Goal: Task Accomplishment & Management: Use online tool/utility

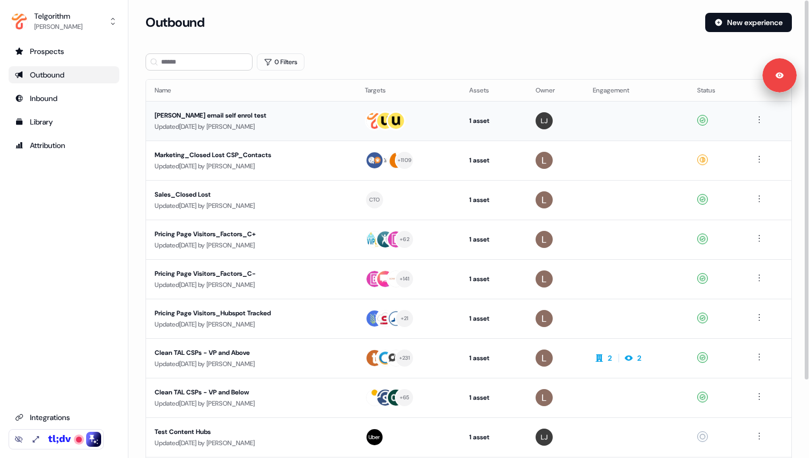
click at [179, 114] on div "[PERSON_NAME] email self enrol test" at bounding box center [251, 115] width 193 height 11
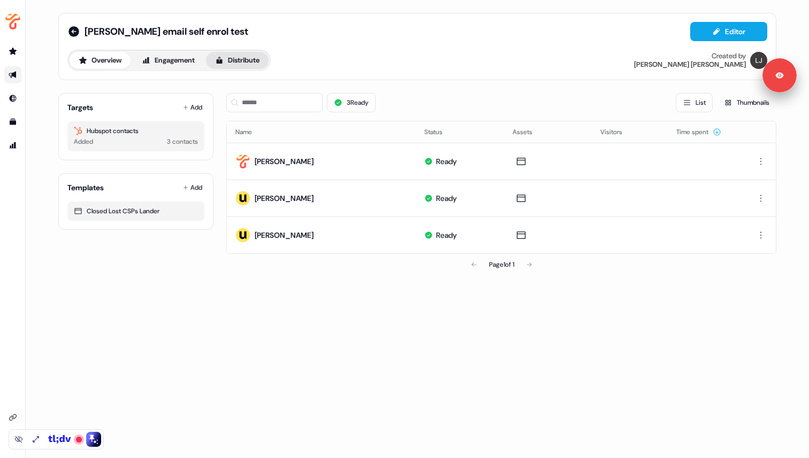
click at [245, 57] on button "Distribute" at bounding box center [237, 60] width 63 height 17
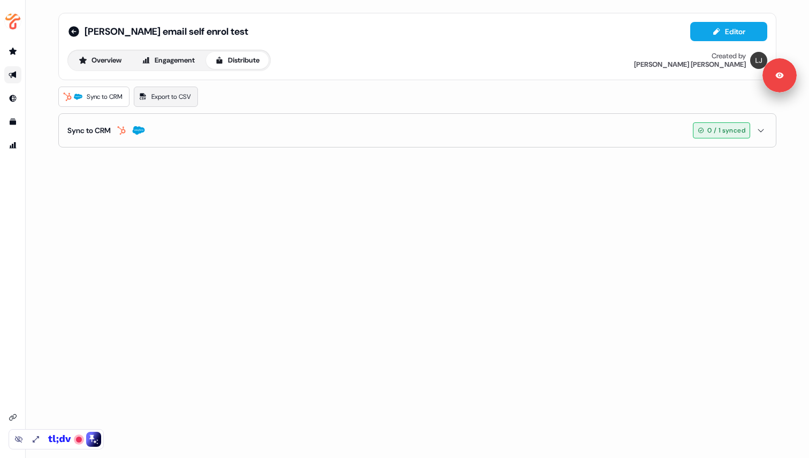
click at [186, 97] on span "Export to CSV" at bounding box center [171, 96] width 40 height 11
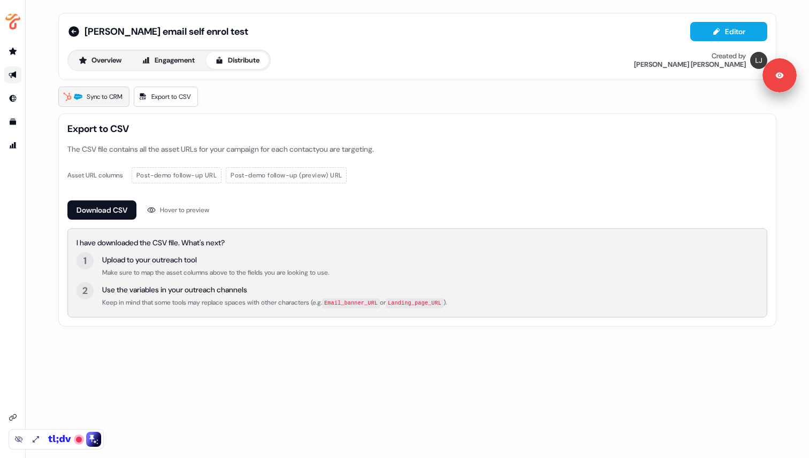
click at [104, 104] on link "Sync to CRM" at bounding box center [93, 97] width 71 height 20
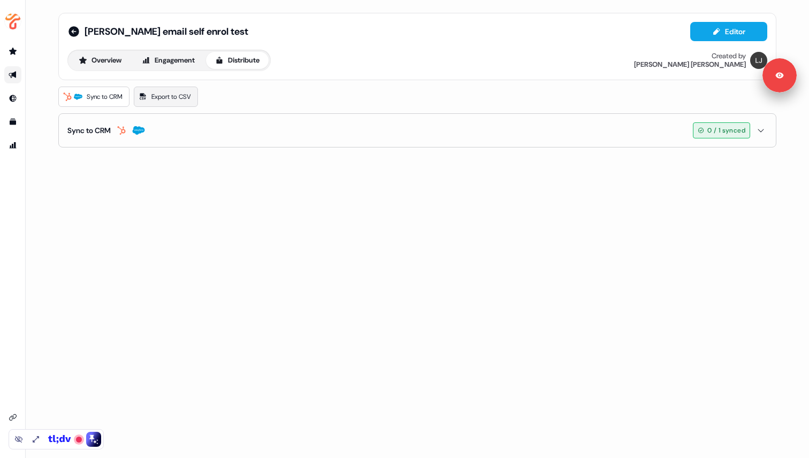
click at [164, 98] on span "Export to CSV" at bounding box center [171, 96] width 40 height 11
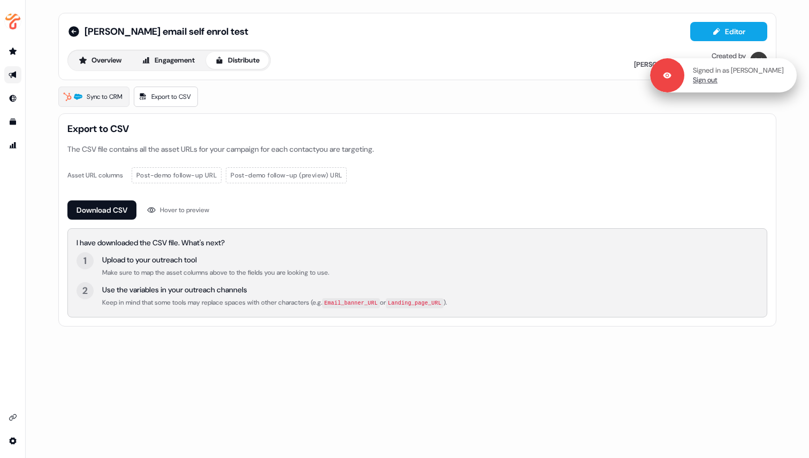
click at [717, 81] on link "Sign out" at bounding box center [705, 80] width 25 height 10
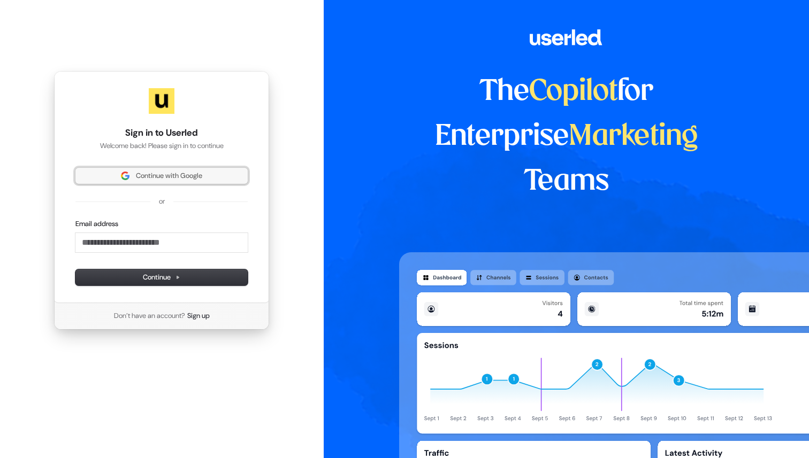
click at [180, 174] on span "Continue with Google" at bounding box center [169, 176] width 66 height 10
click at [184, 179] on span "Continue with Google" at bounding box center [169, 176] width 66 height 10
